Goal: Information Seeking & Learning: Learn about a topic

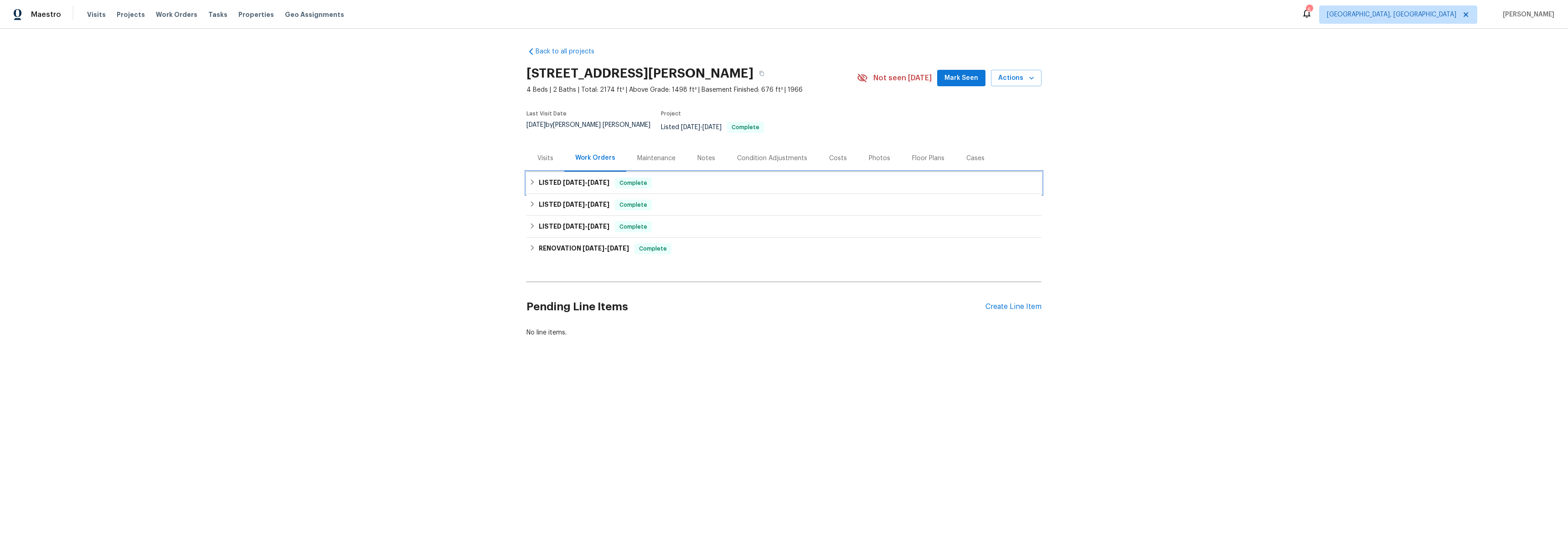
click at [531, 179] on icon at bounding box center [532, 182] width 6 height 6
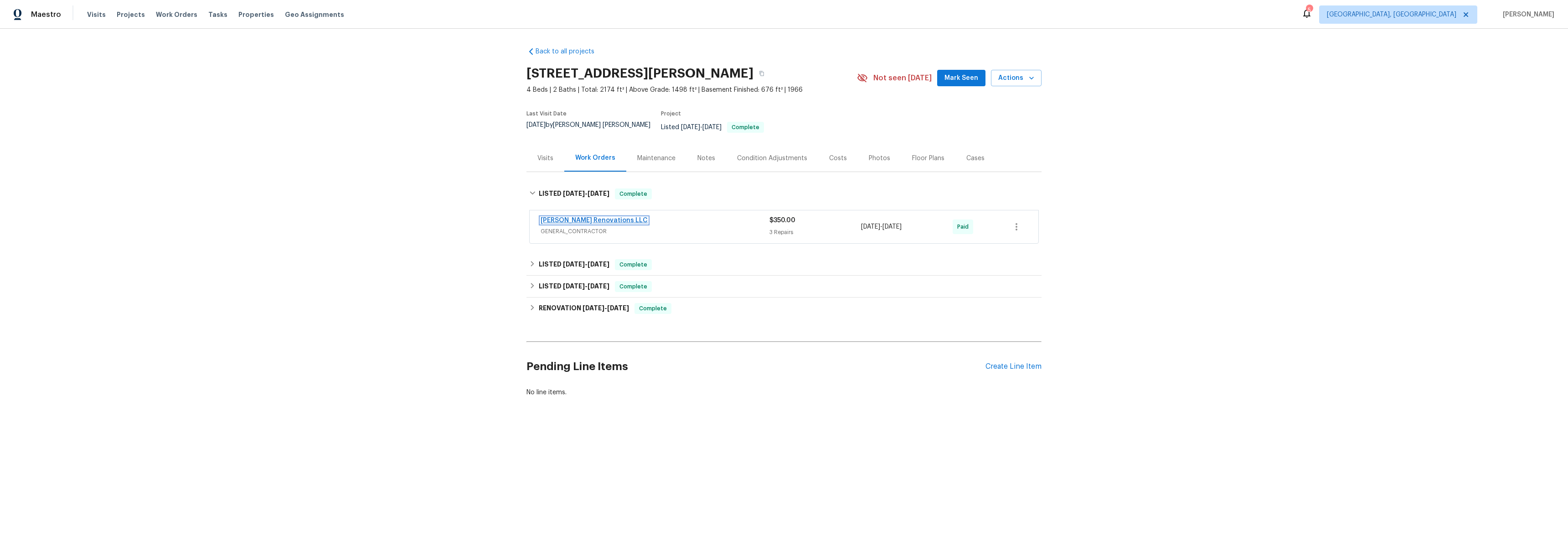
click at [558, 217] on link "[PERSON_NAME] Renovations LLC" at bounding box center [594, 220] width 107 height 6
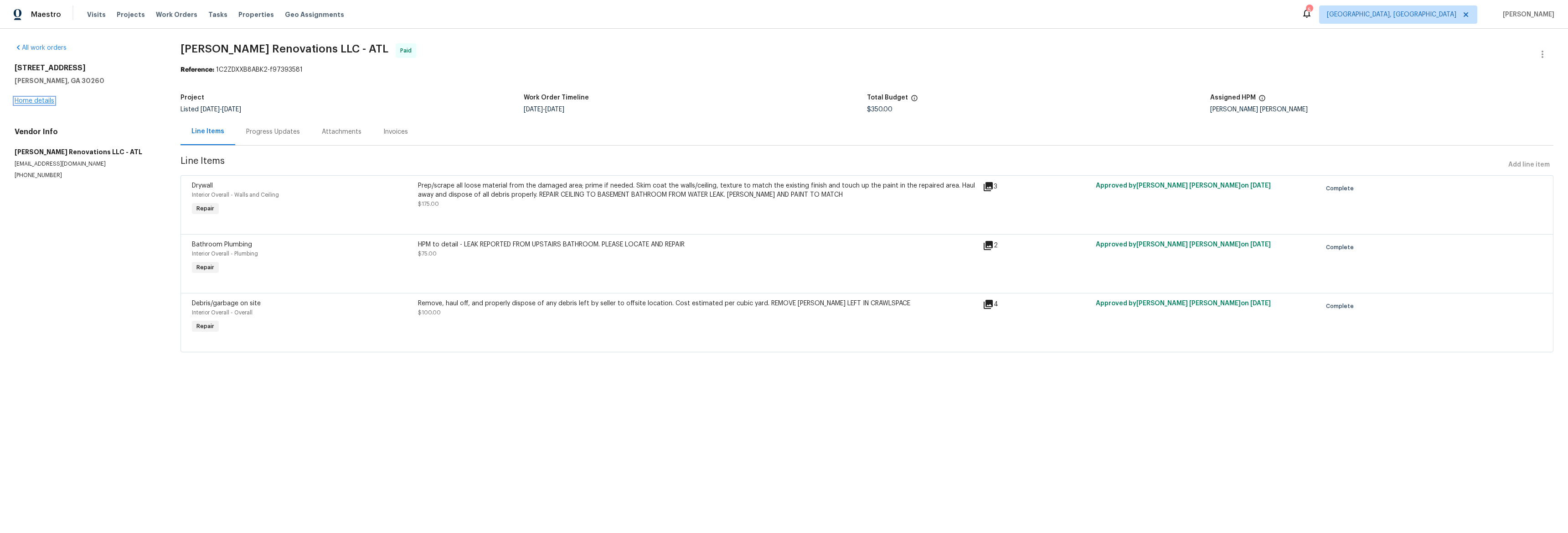
click at [22, 101] on link "Home details" at bounding box center [34, 101] width 40 height 6
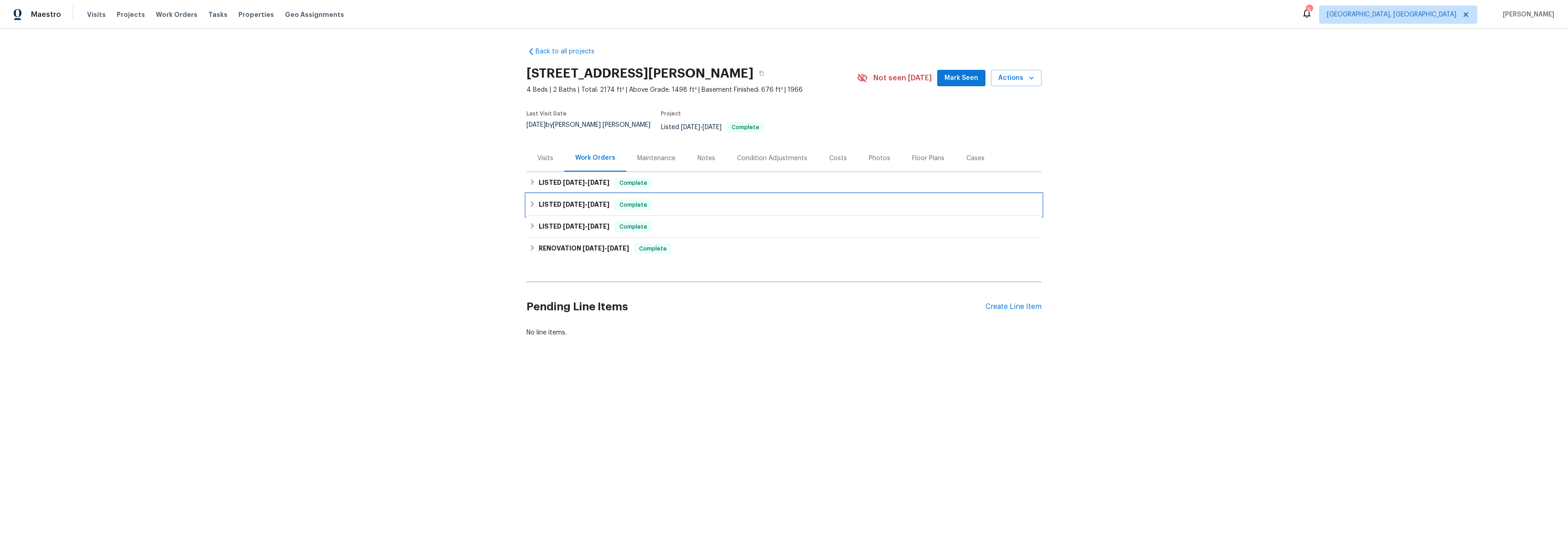
click at [527, 199] on div "LISTED [DATE] - [DATE] Complete" at bounding box center [784, 205] width 515 height 22
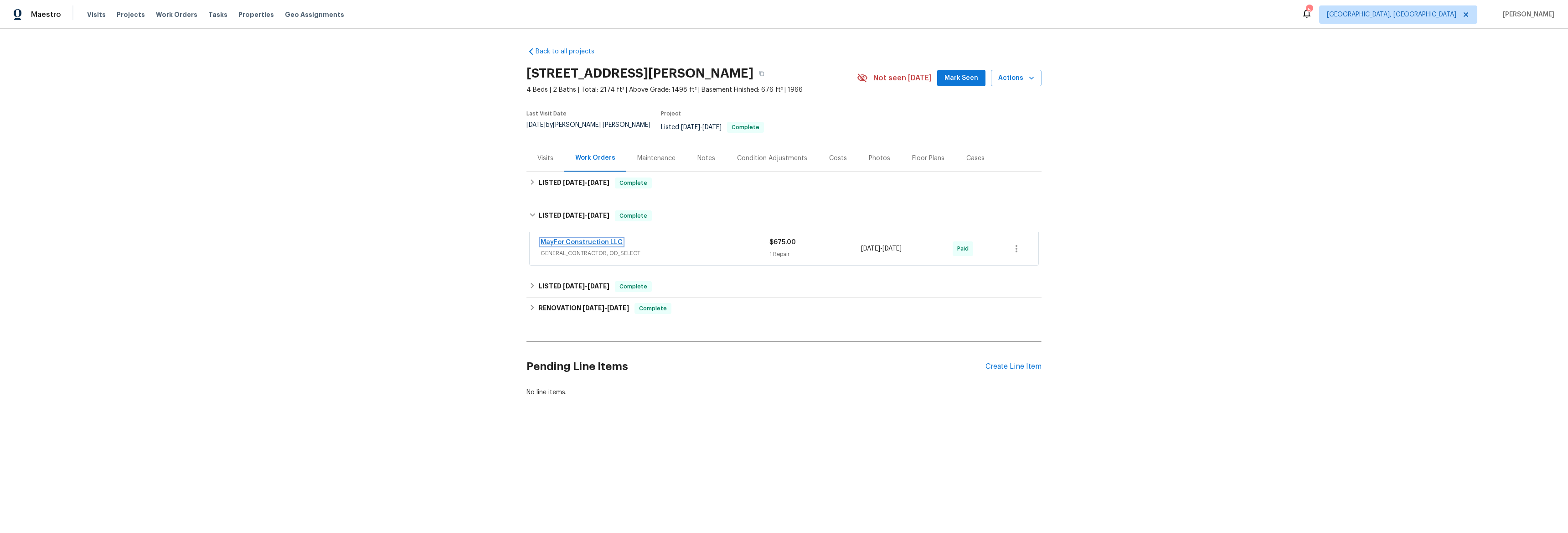
click at [553, 239] on link "MayFor Construction LLC" at bounding box center [581, 242] width 82 height 6
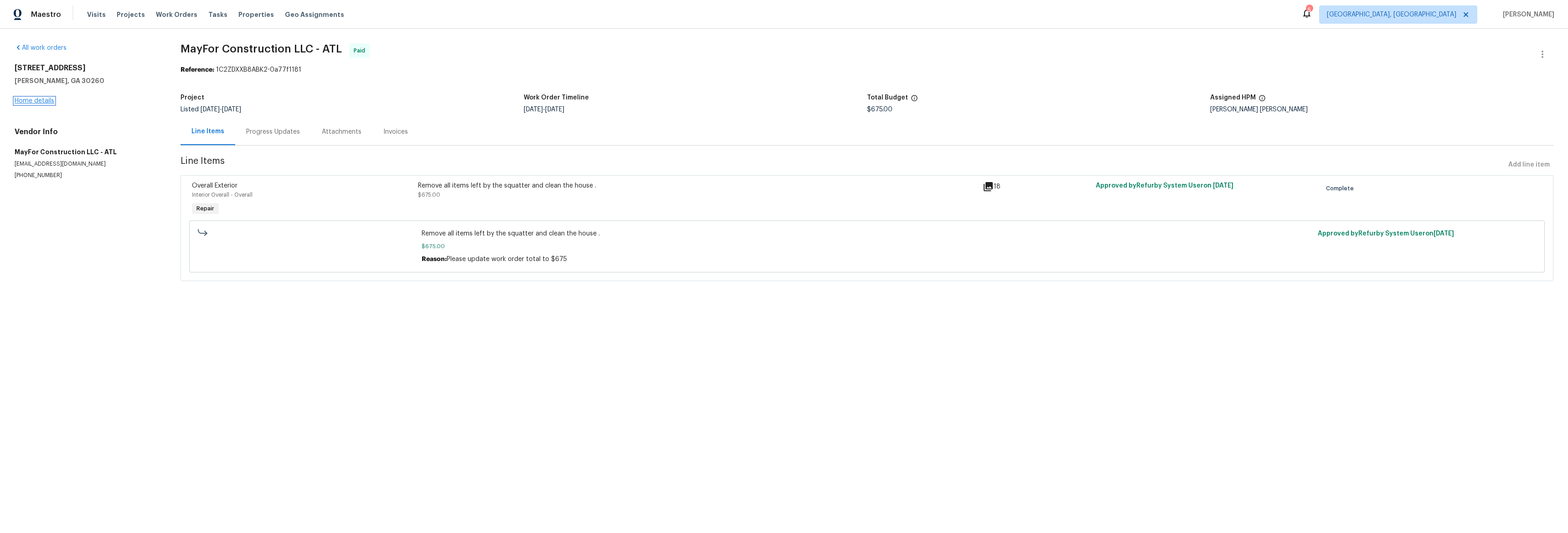
click at [46, 98] on link "Home details" at bounding box center [34, 101] width 40 height 6
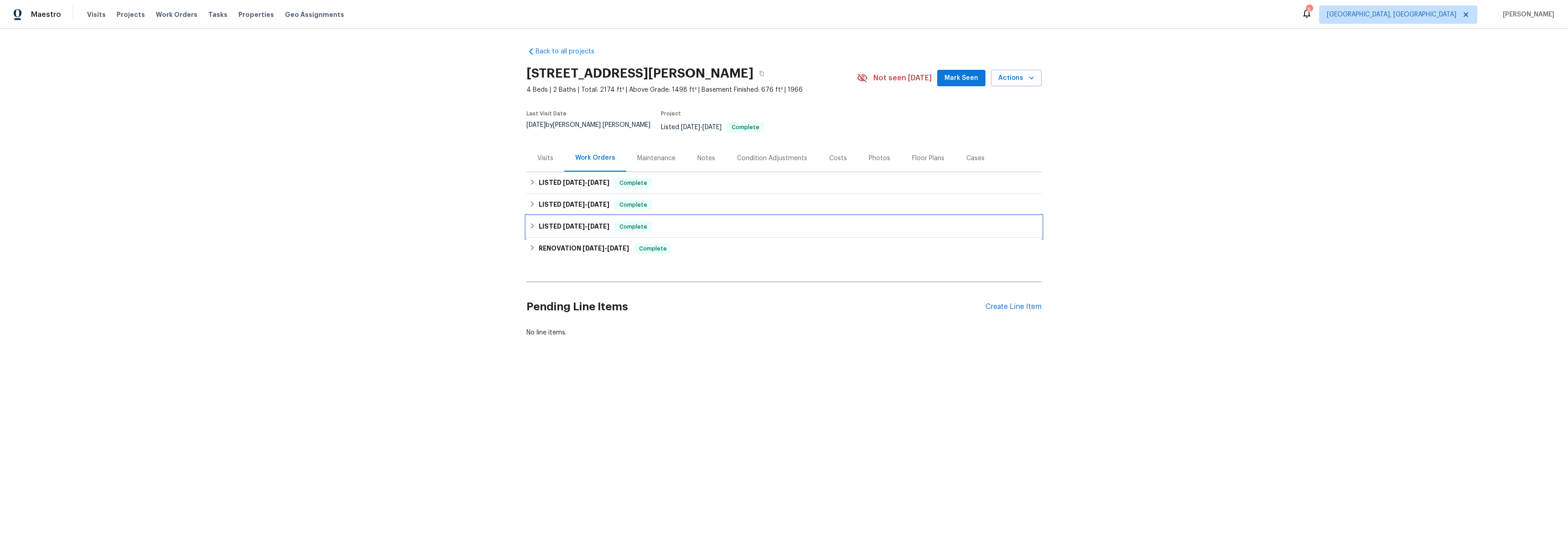
click at [529, 221] on div "LISTED [DATE] - [DATE] Complete" at bounding box center [783, 227] width 509 height 11
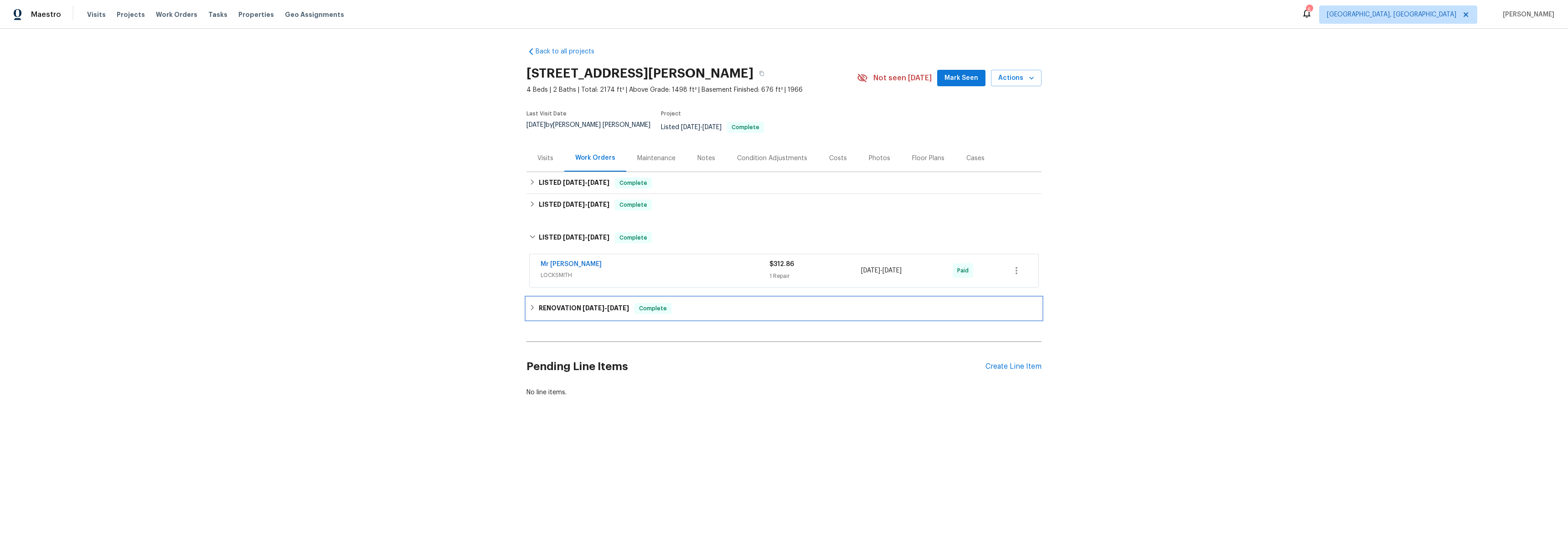
click at [539, 303] on h6 "RENOVATION [DATE] - [DATE]" at bounding box center [584, 308] width 90 height 11
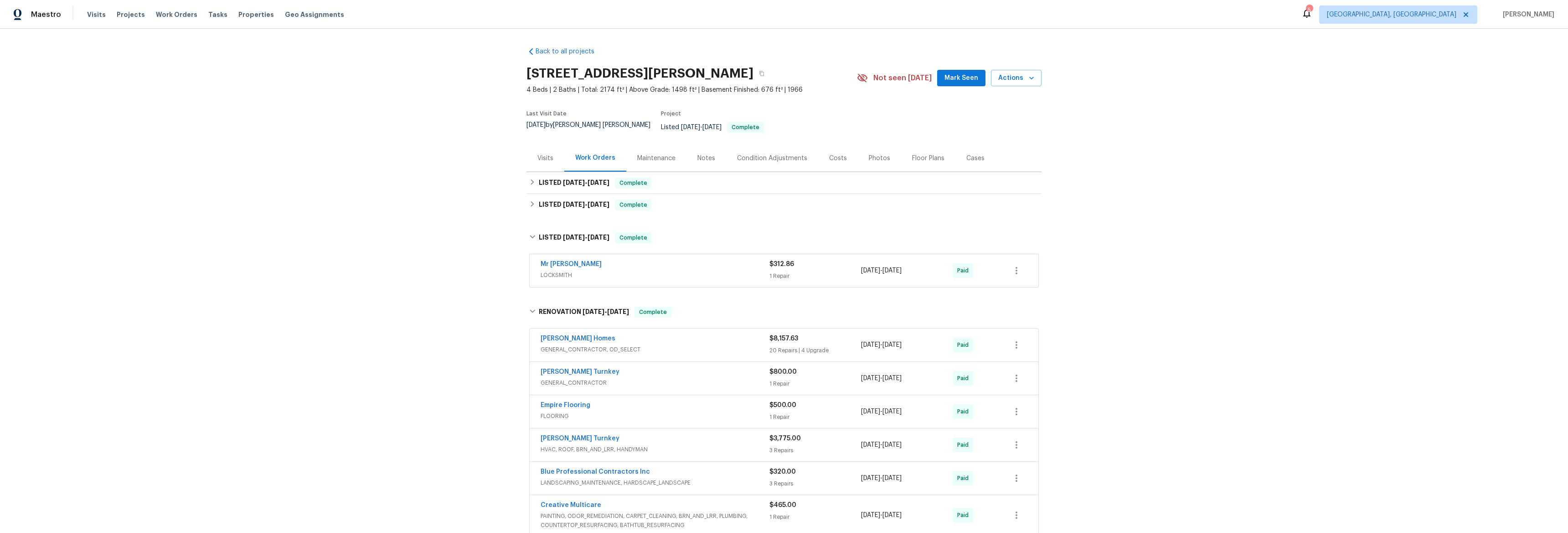
drag, startPoint x: 1551, startPoint y: 215, endPoint x: 1559, endPoint y: 225, distance: 12.8
click at [1559, 225] on div "Back to all projects [STREET_ADDRESS][PERSON_NAME] 4 Beds | 2 Baths | Total: 21…" at bounding box center [784, 280] width 1568 height 504
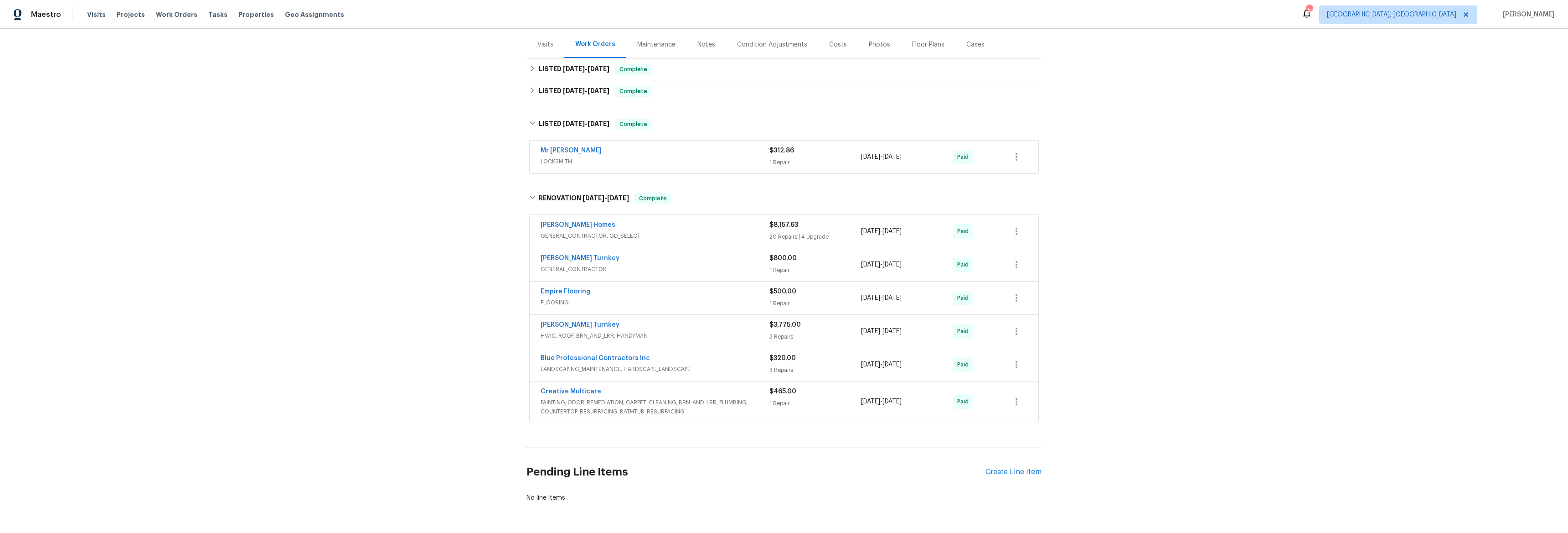
scroll to position [127, 0]
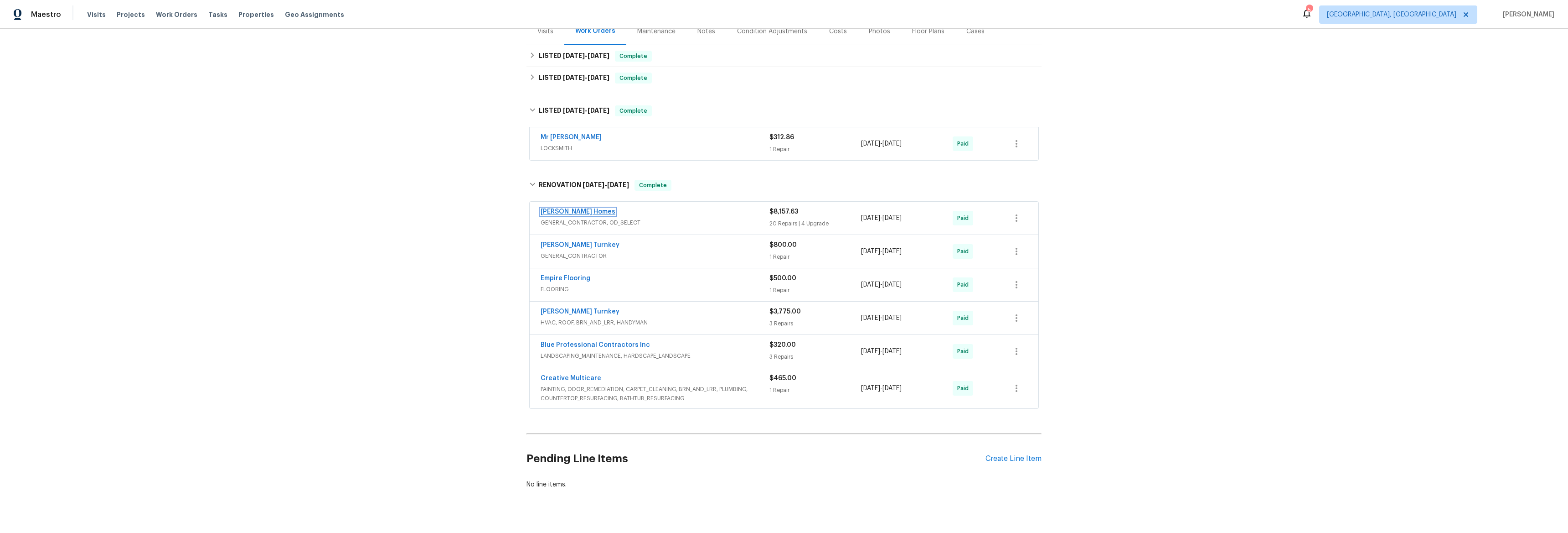
click at [559, 208] on link "[PERSON_NAME] Homes" at bounding box center [578, 211] width 75 height 6
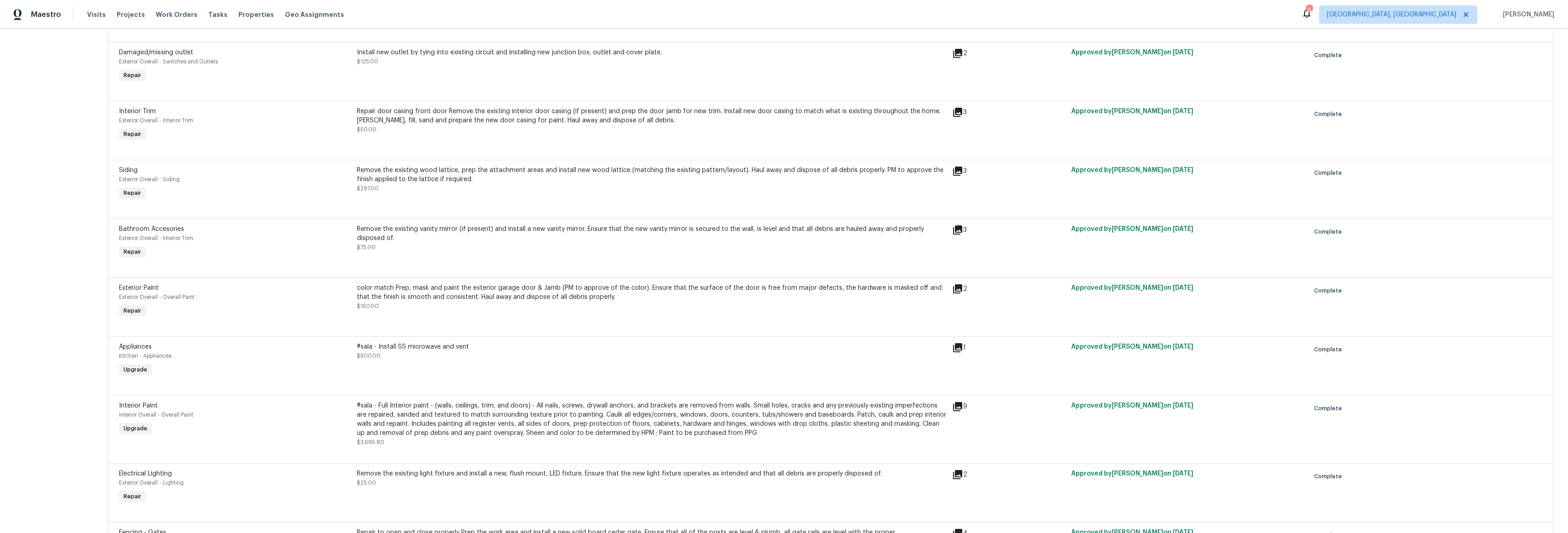
scroll to position [532, 0]
